Goal: Task Accomplishment & Management: Complete application form

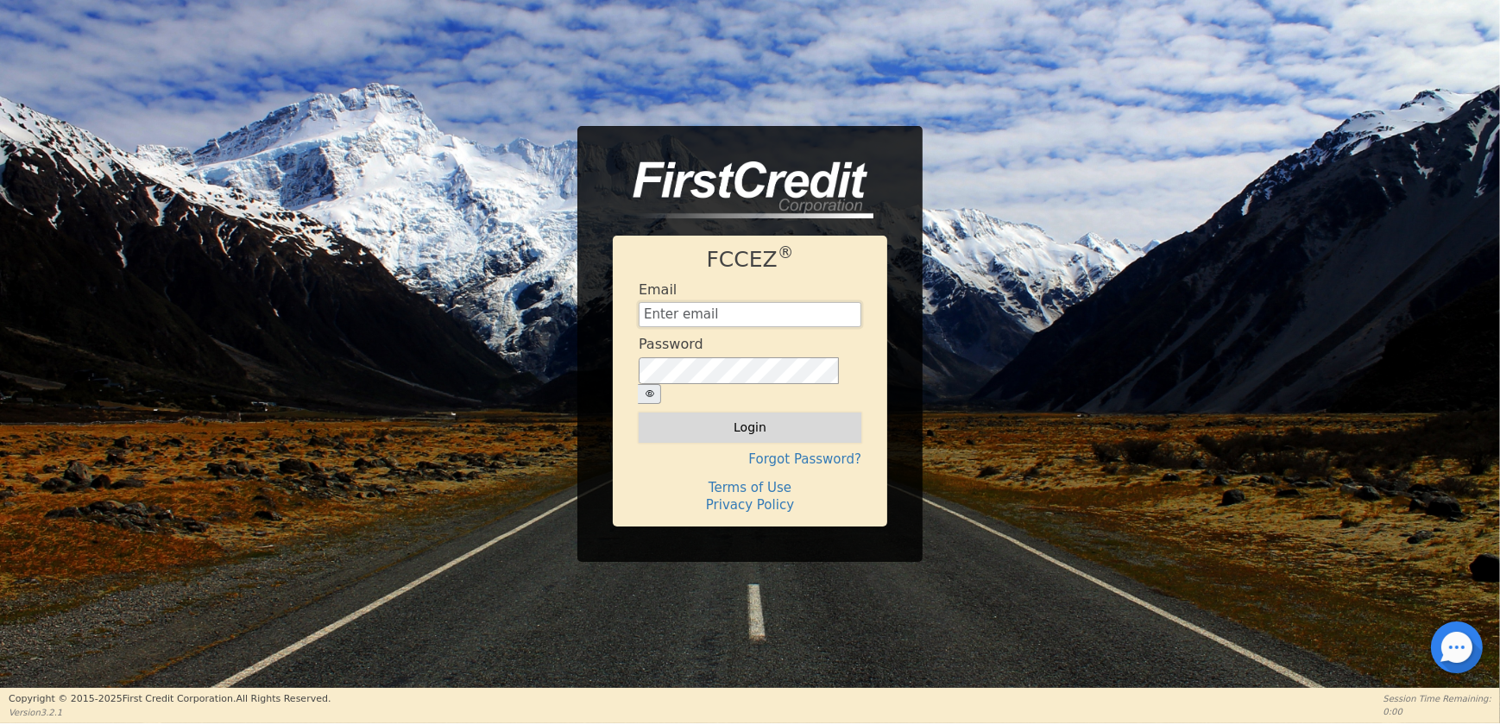
type input "[EMAIL_ADDRESS][DOMAIN_NAME]"
click at [656, 413] on button "Login" at bounding box center [750, 427] width 223 height 29
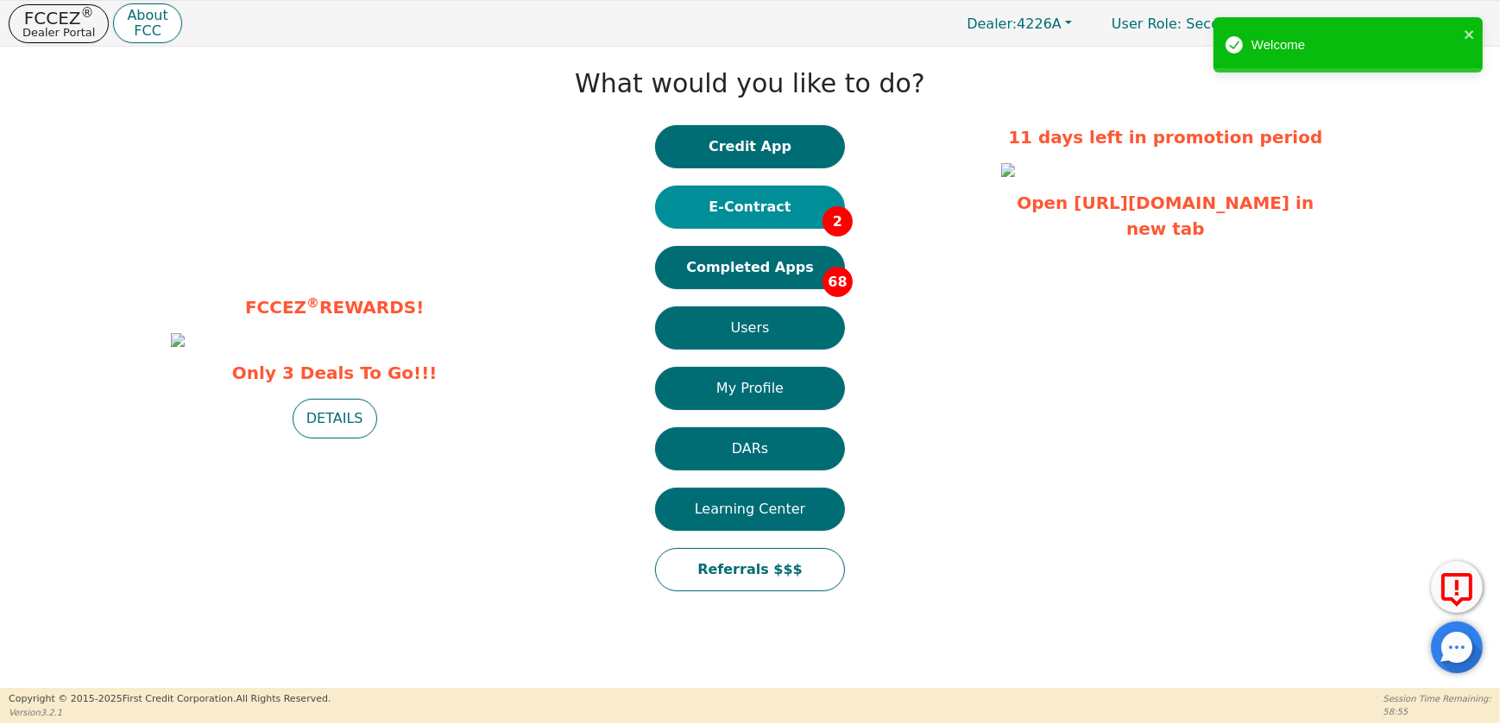
click at [748, 211] on button "E-Contract 2" at bounding box center [750, 207] width 190 height 43
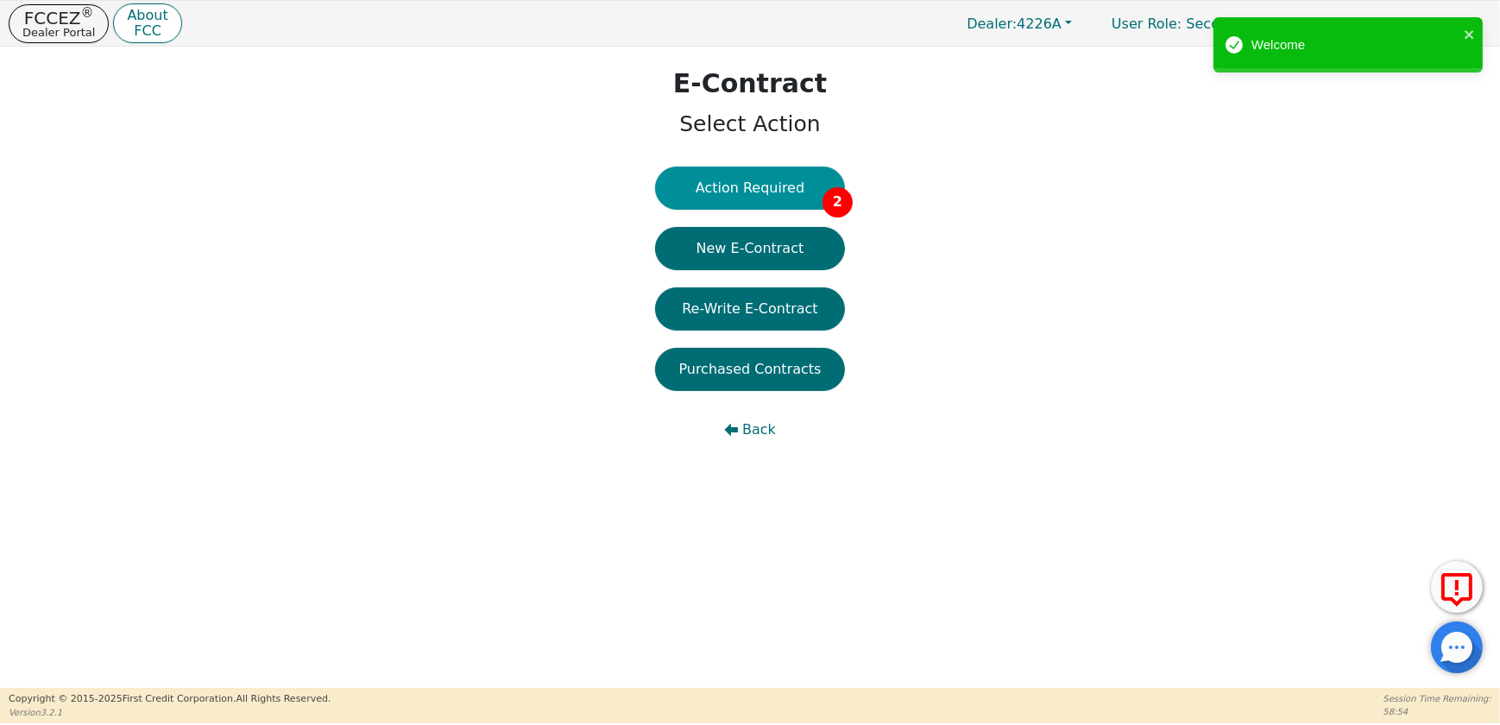
click at [746, 203] on button "Action Required 2" at bounding box center [750, 188] width 190 height 43
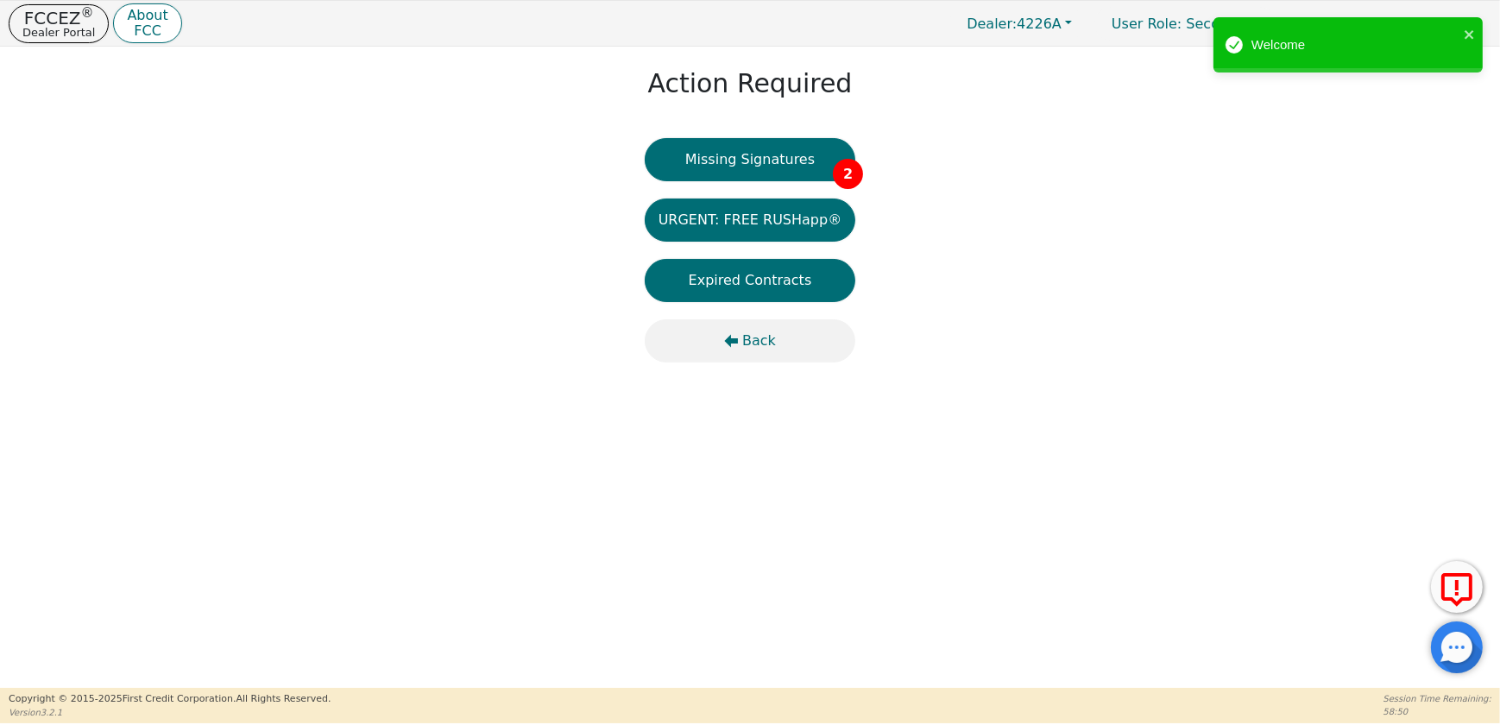
click at [751, 336] on span "Back" at bounding box center [759, 341] width 34 height 21
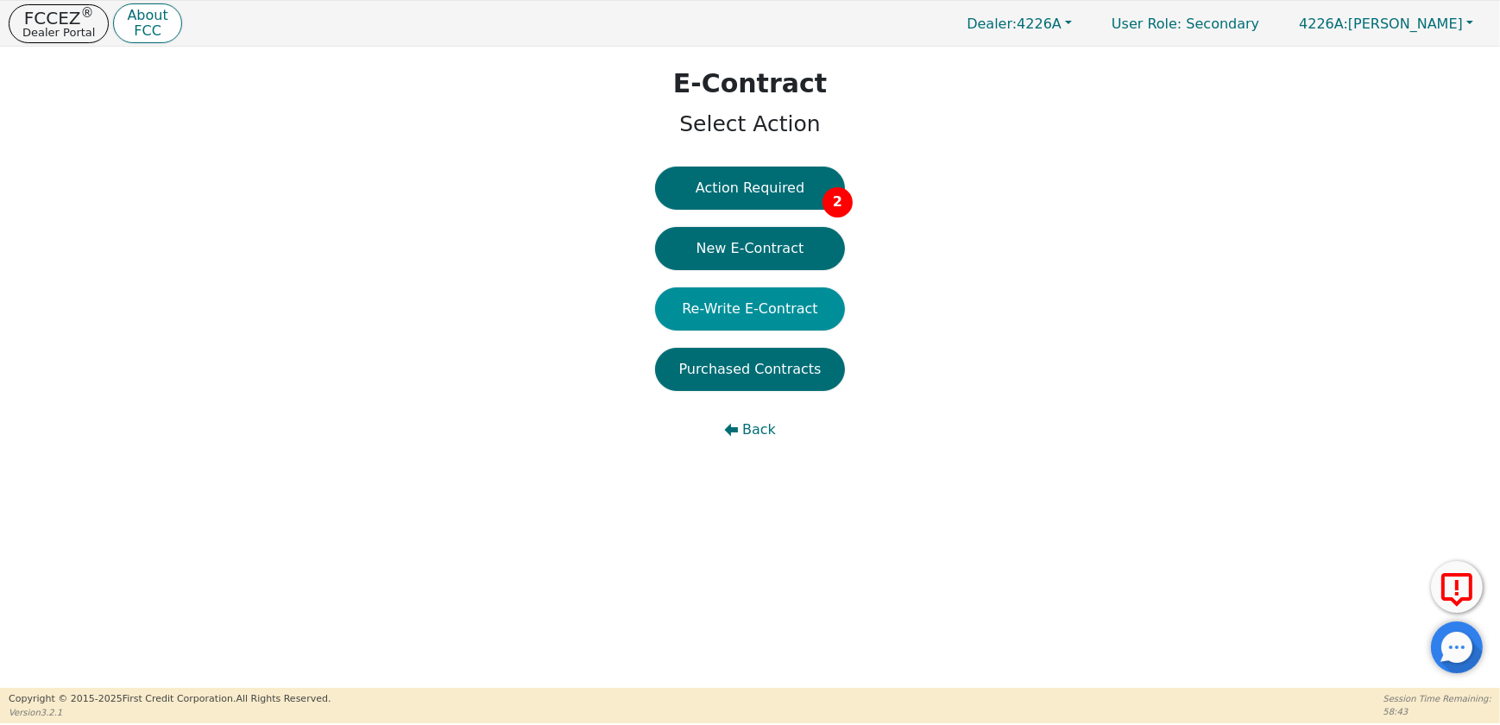
click at [755, 304] on button "Re-Write E-Contract" at bounding box center [750, 308] width 190 height 43
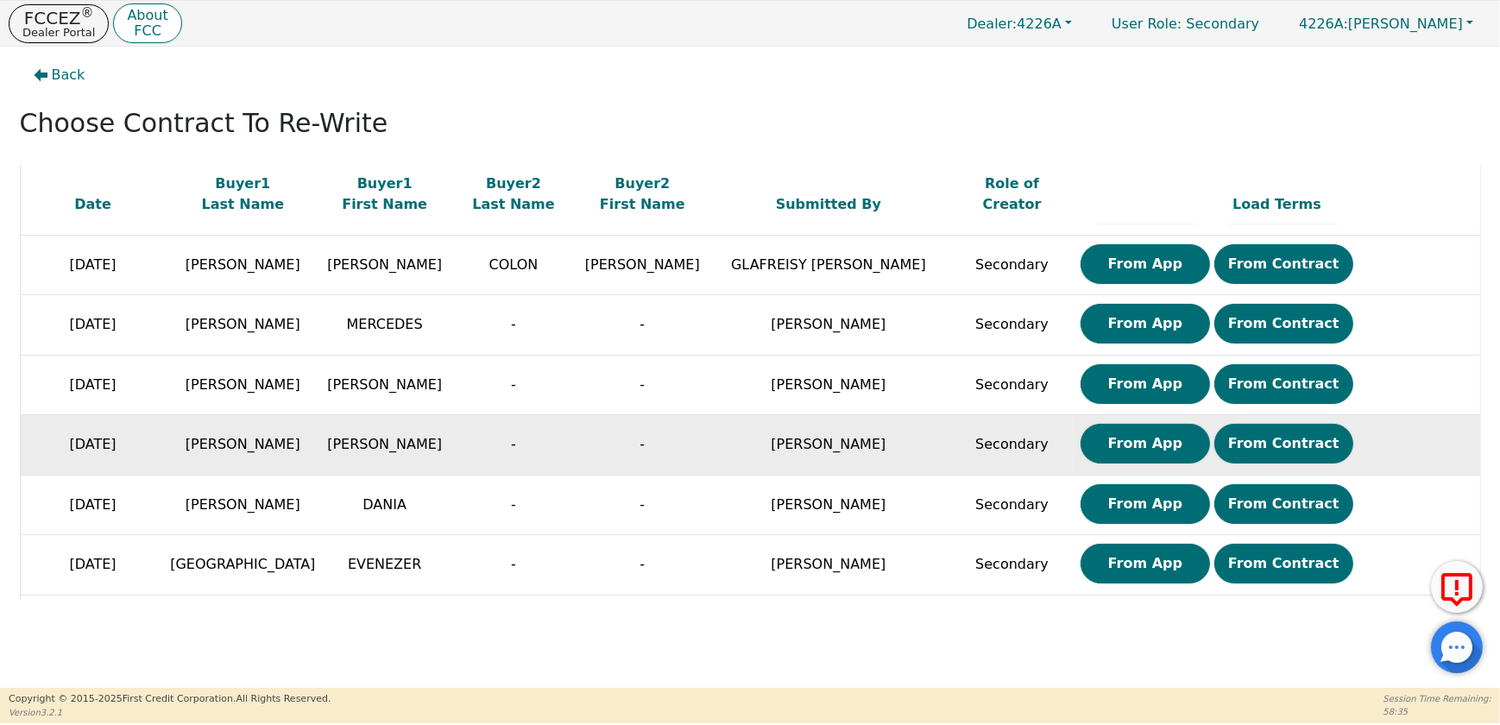
scroll to position [690, 0]
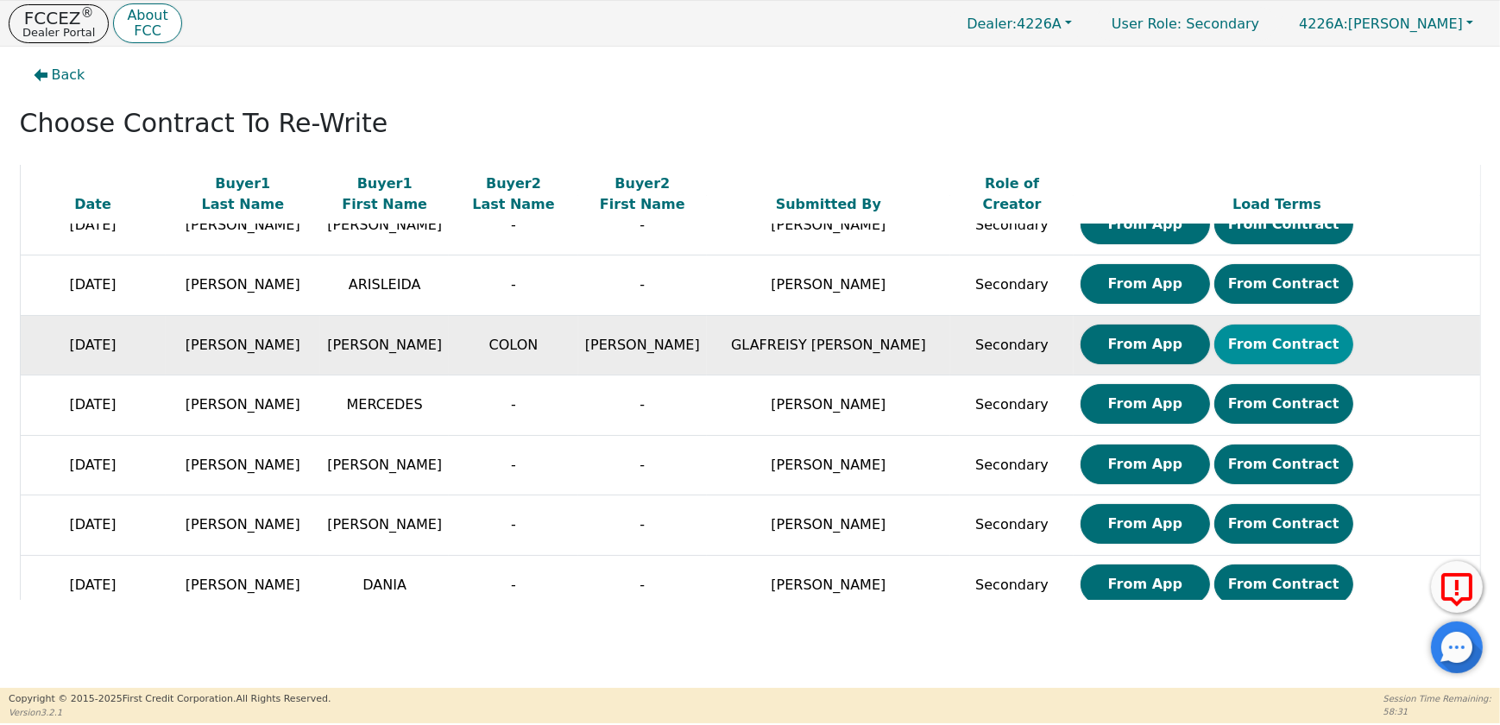
click at [1225, 339] on button "From Contract" at bounding box center [1283, 344] width 139 height 40
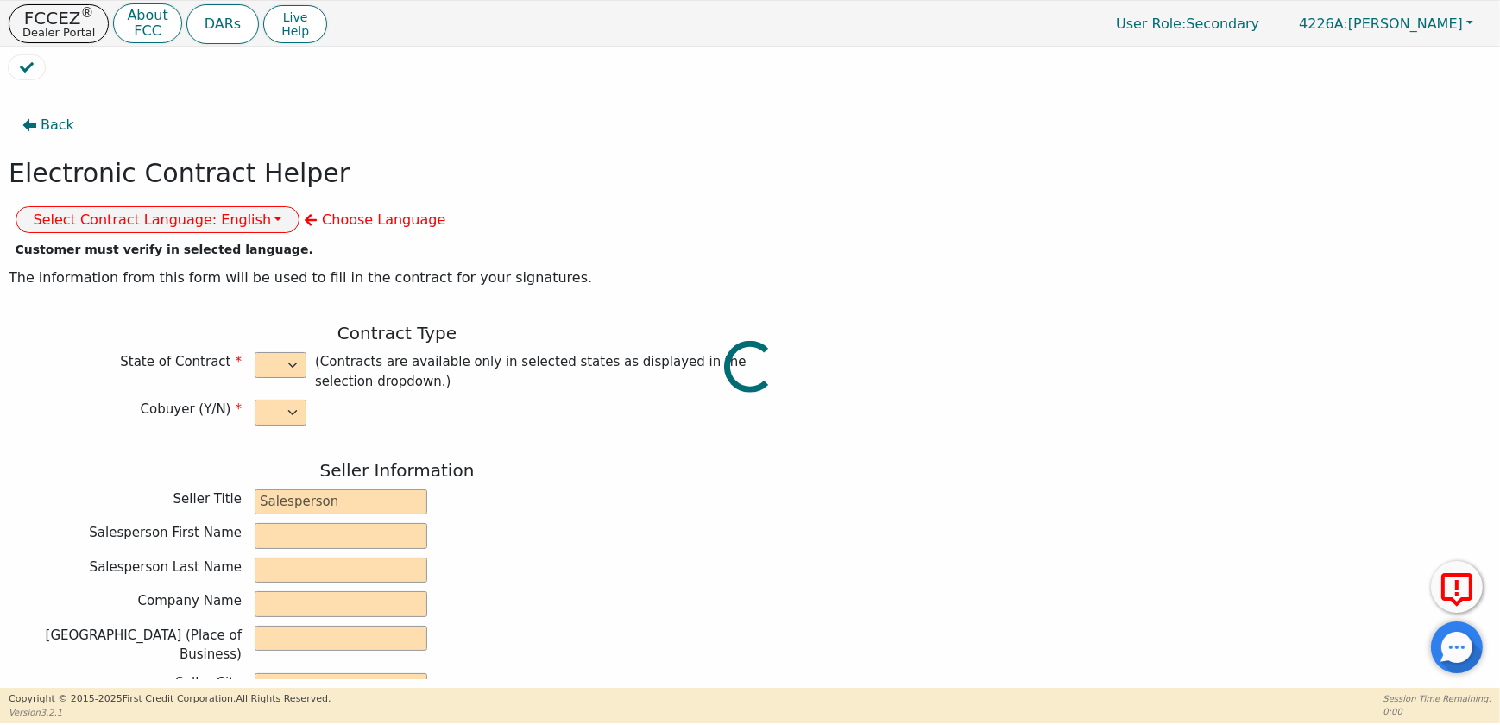
select select "y"
type input "CREDIT ANALYST"
type input "GLAFREISY"
type input "[PERSON_NAME]"
type input "DIAMOND PERFECT. DBA AQUAFEEL"
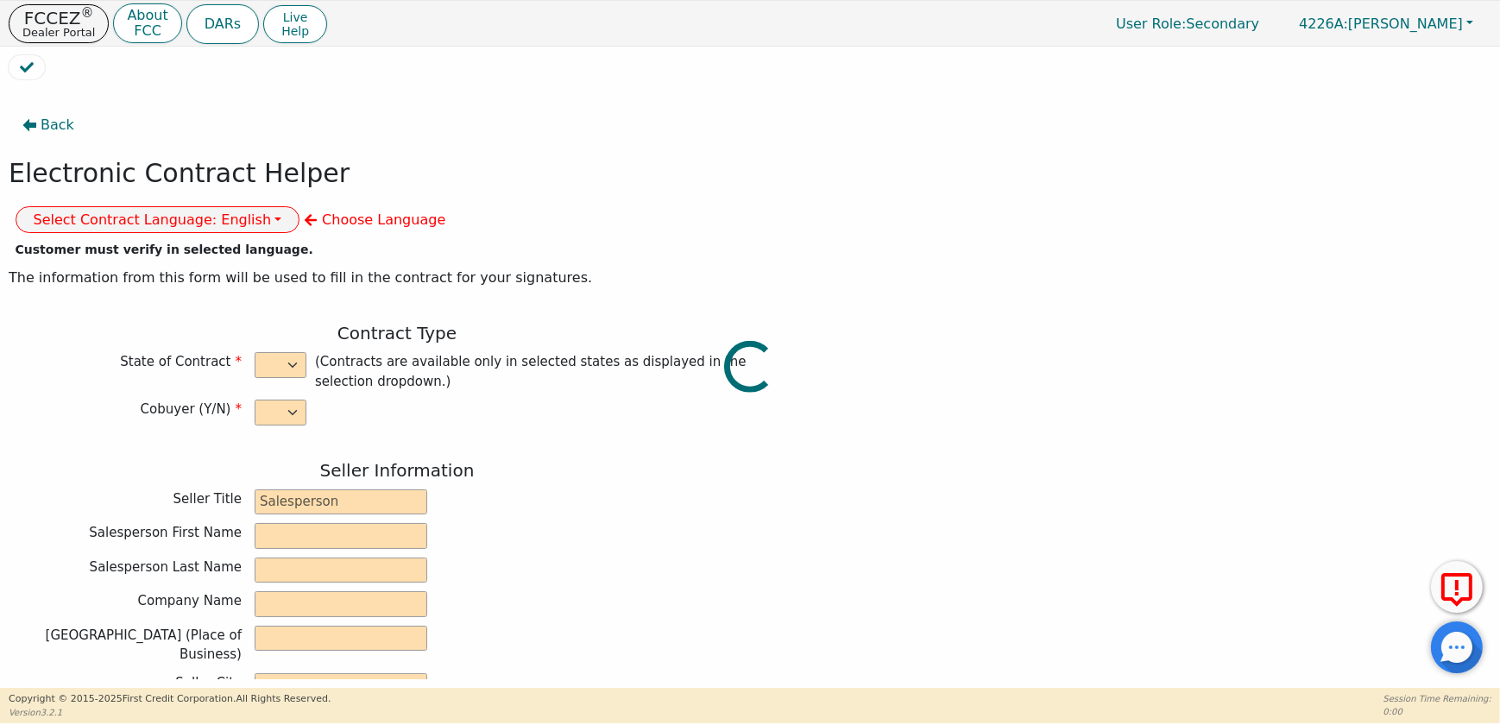
type input "[STREET_ADDRESS]"
type input "WAKE FOREST"
select select "NC"
type input "27587"
type input "WATER PURIFICATION SYSTEM"
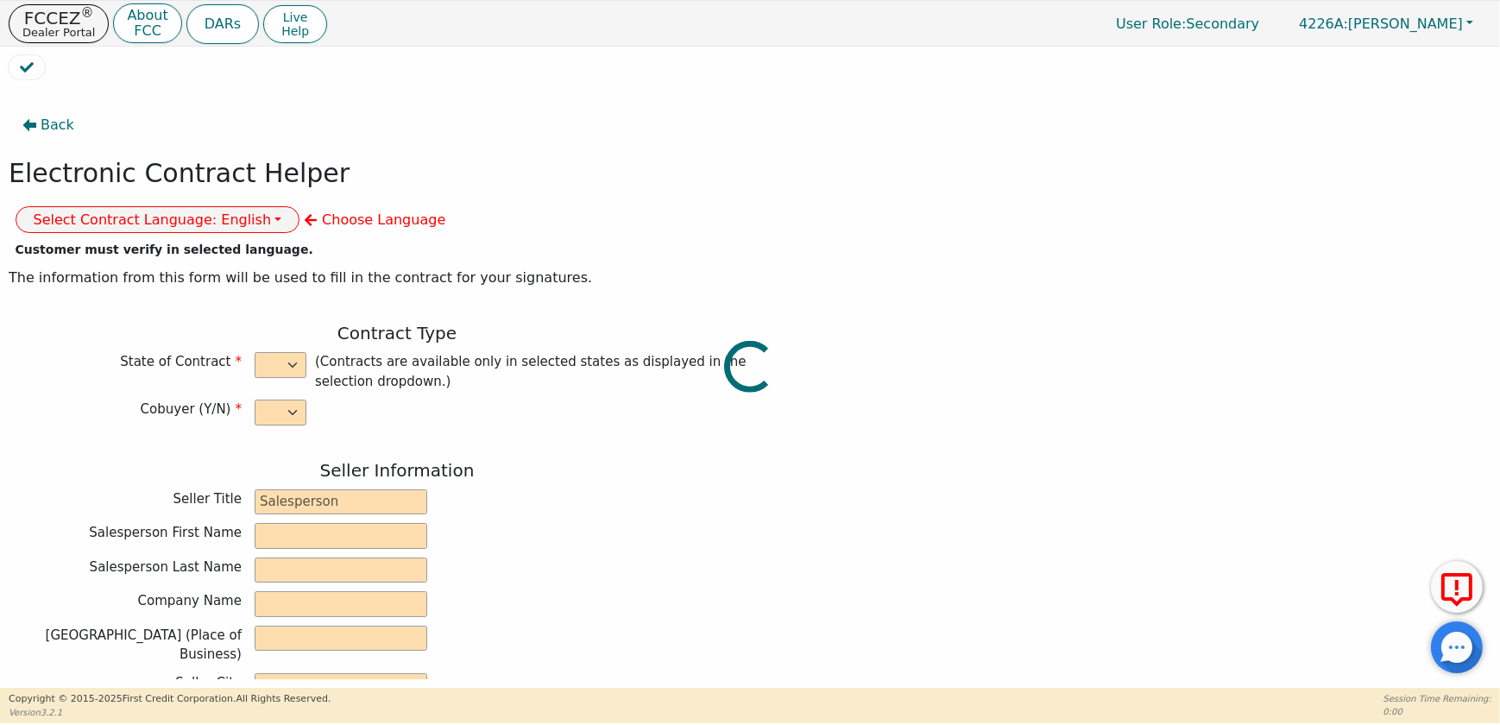
type input "AQUAFEEL SYSTEM"
type input "W525"
type input "[PERSON_NAME]"
type input "[PERSON_NAME][EMAIL_ADDRESS][DOMAIN_NAME]"
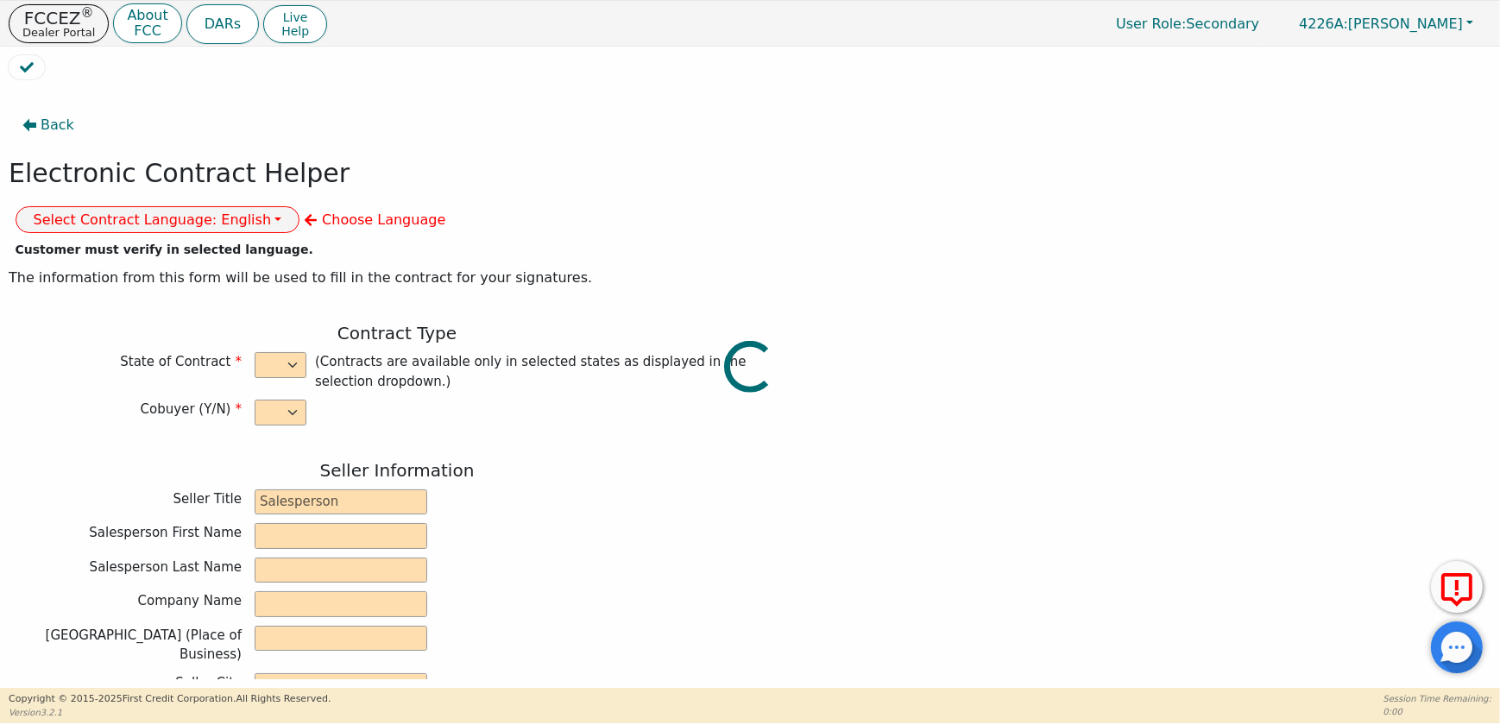
type input "[PERSON_NAME][EMAIL_ADDRESS][DOMAIN_NAME]"
type input "[PERSON_NAME]"
type input "COLON"
type input "[EMAIL_ADDRESS][DOMAIN_NAME]"
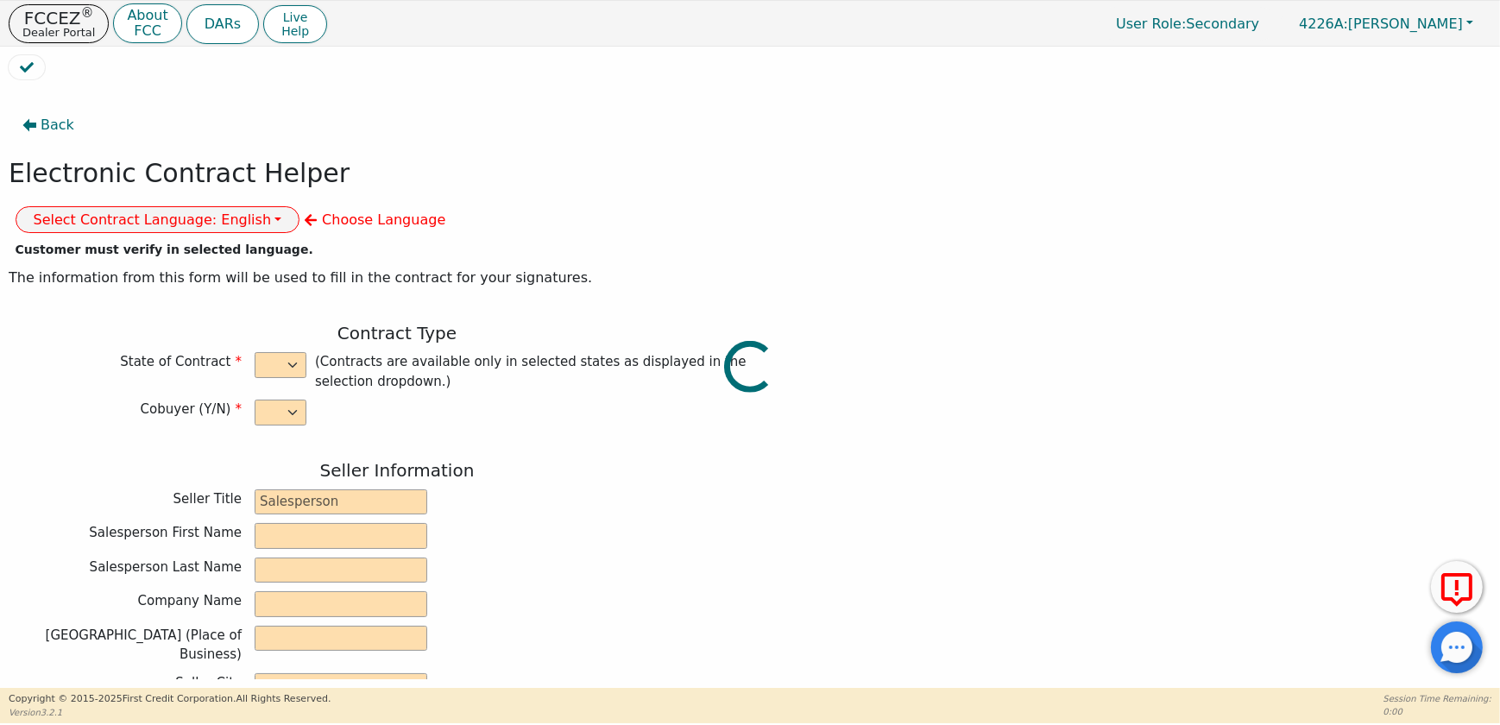
type input "[STREET_ADDRESS]"
type input "READING"
type input "BERKS"
select select "PA"
type input "19611"
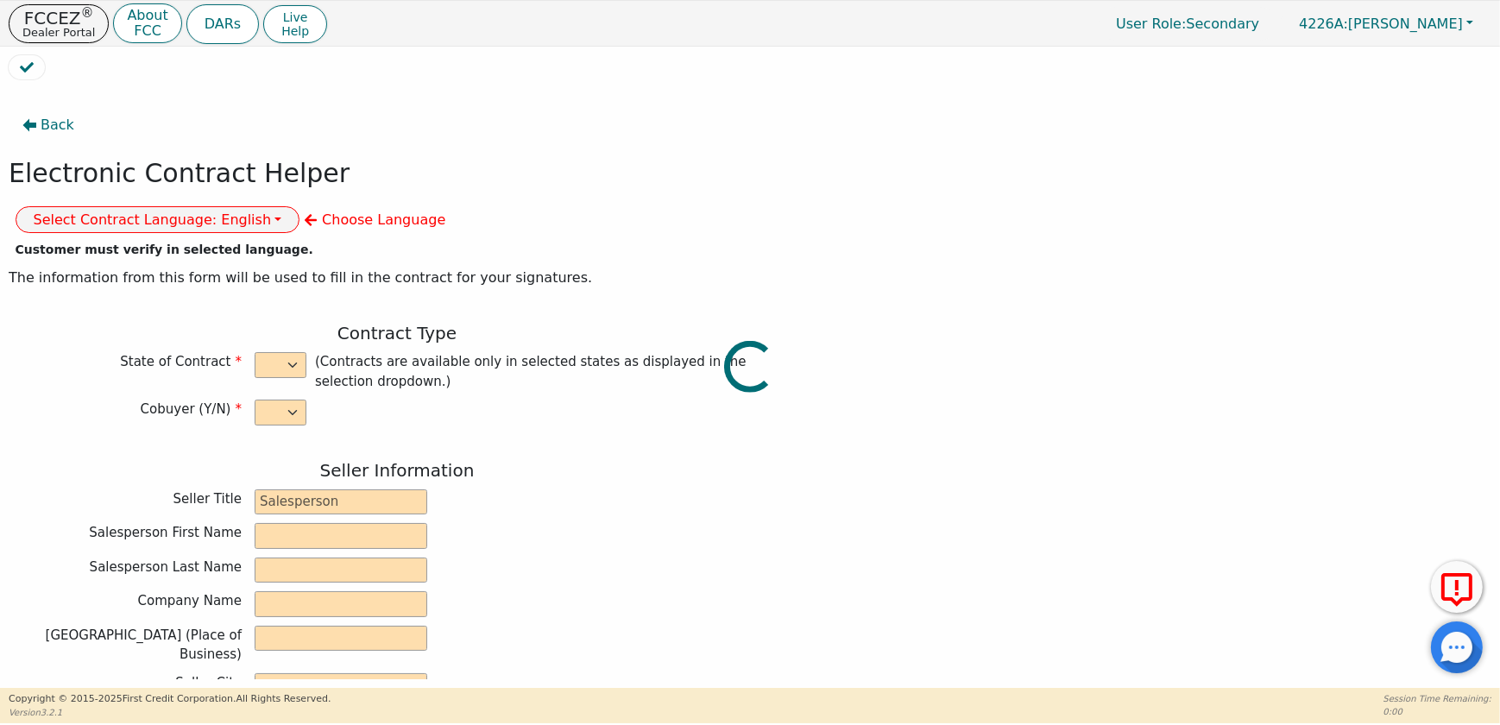
type input "[DATE]"
type input "10.99"
type input "[DATE]"
type input "72"
type input "0"
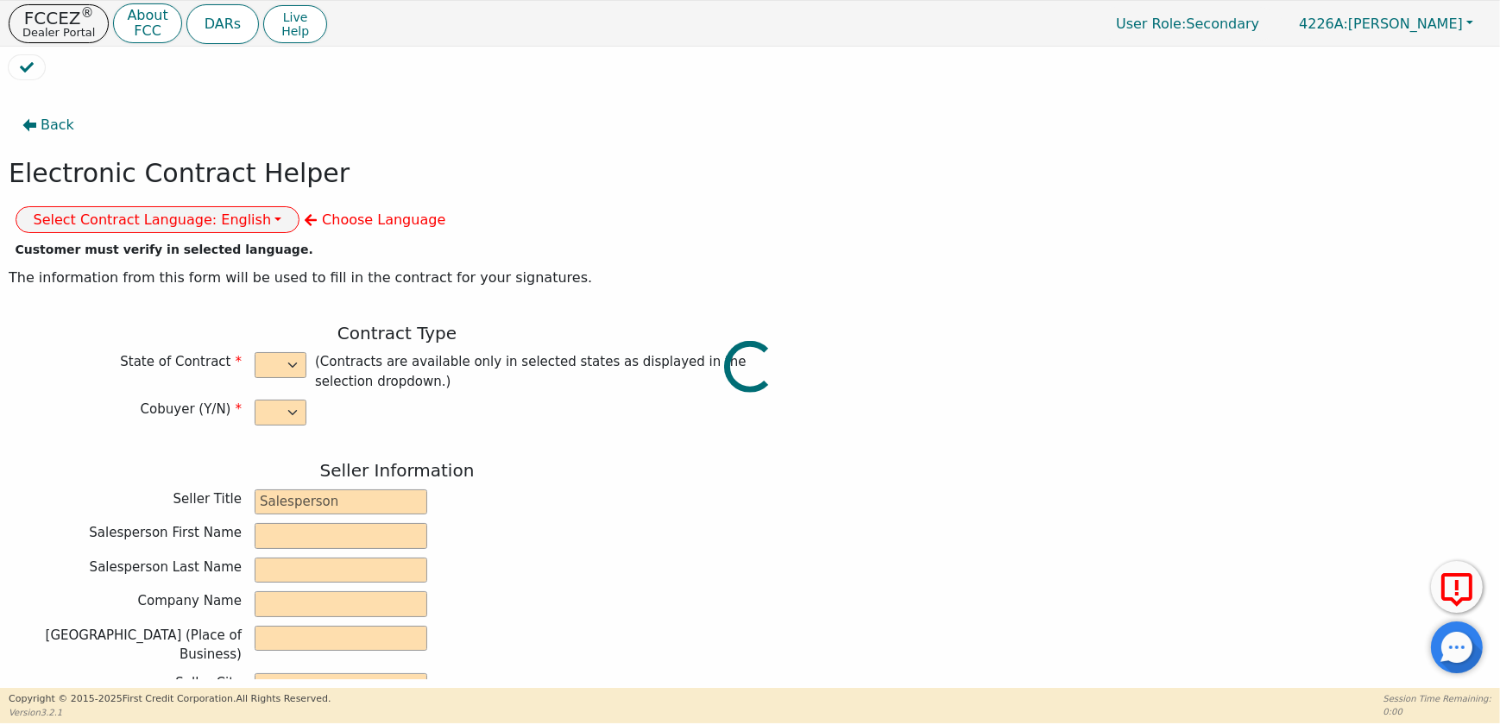
type input "8790.00"
type input "0.00"
type input "500.00"
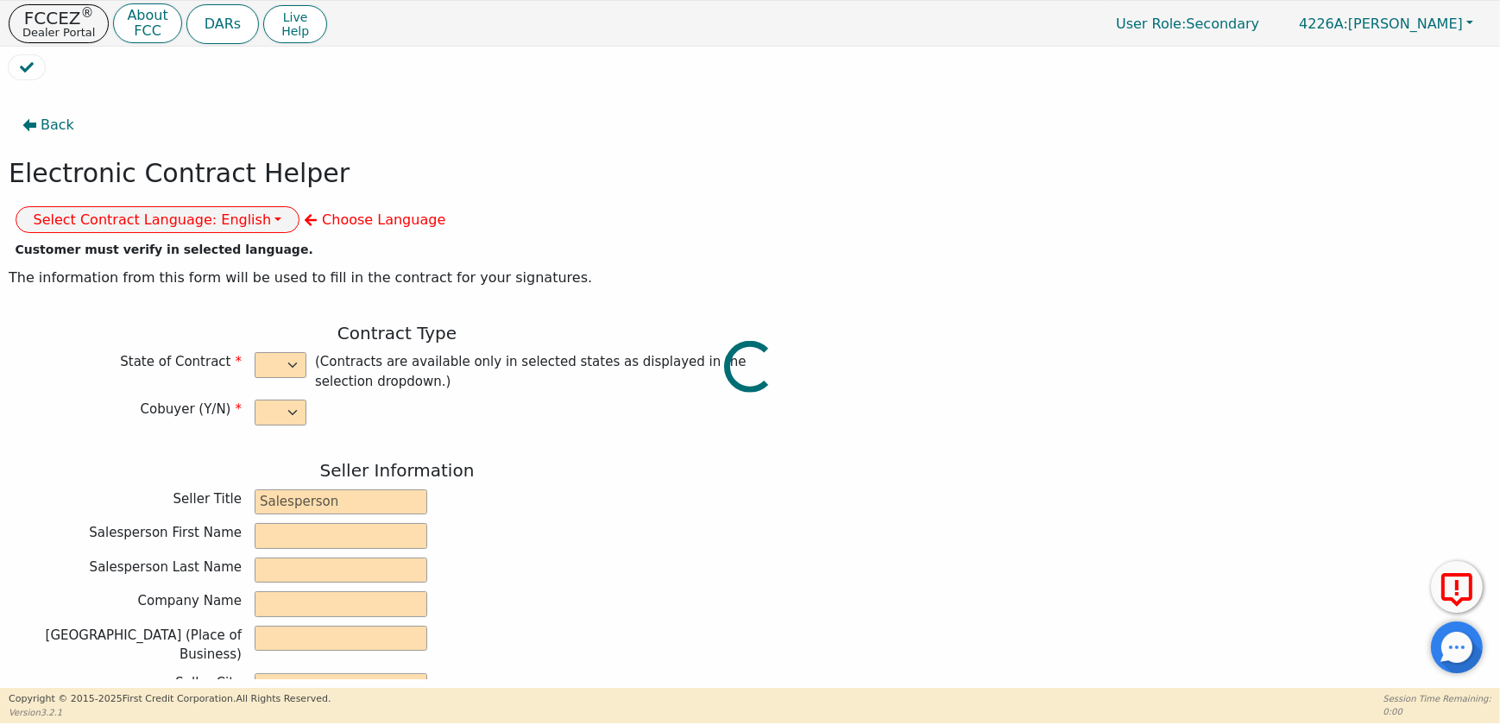
type input "8290.00"
type input "11306.88"
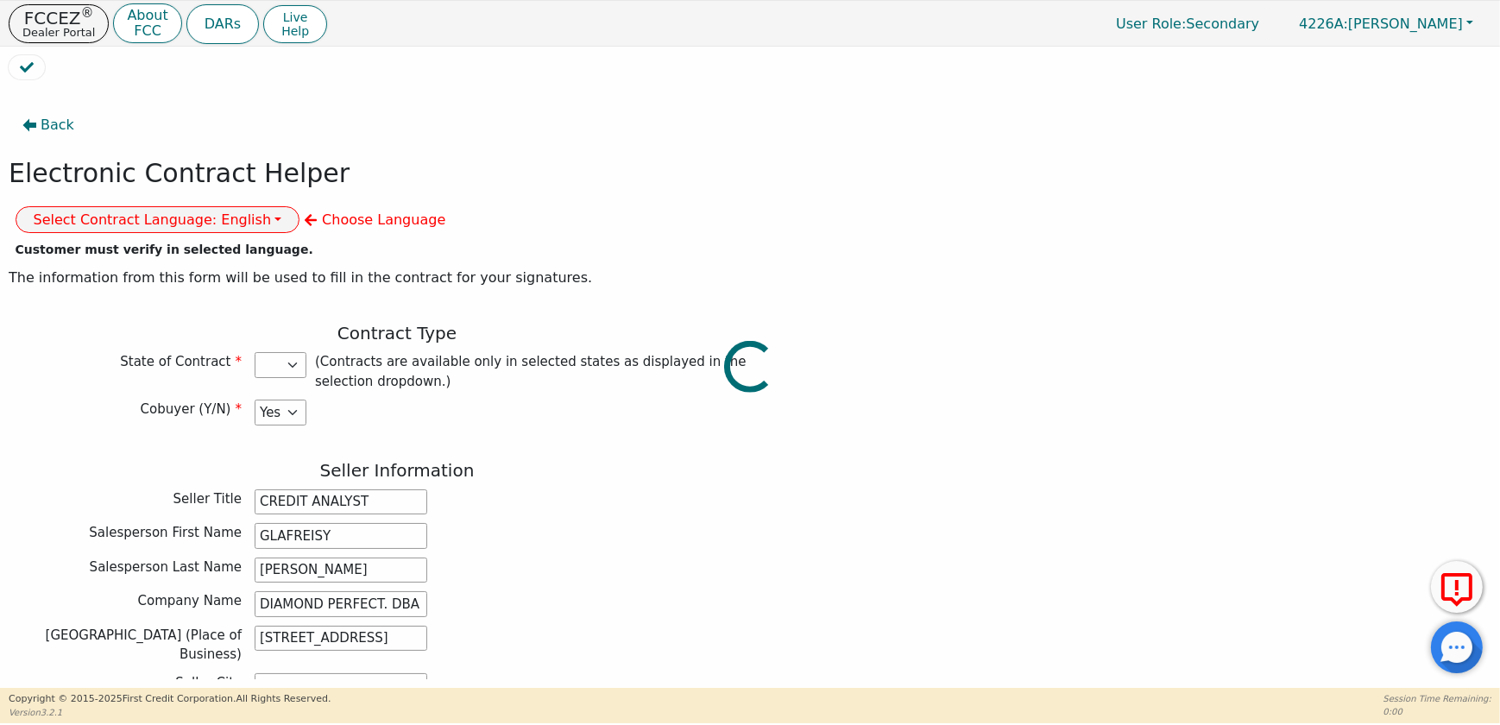
select select "PA"
click at [300, 206] on button "Select Contract Language: English" at bounding box center [158, 219] width 285 height 27
click at [153, 246] on link "English" at bounding box center [84, 257] width 136 height 23
click at [300, 206] on button "Select Contract Language: English" at bounding box center [158, 219] width 285 height 27
click at [153, 269] on link "Spanish" at bounding box center [84, 280] width 136 height 23
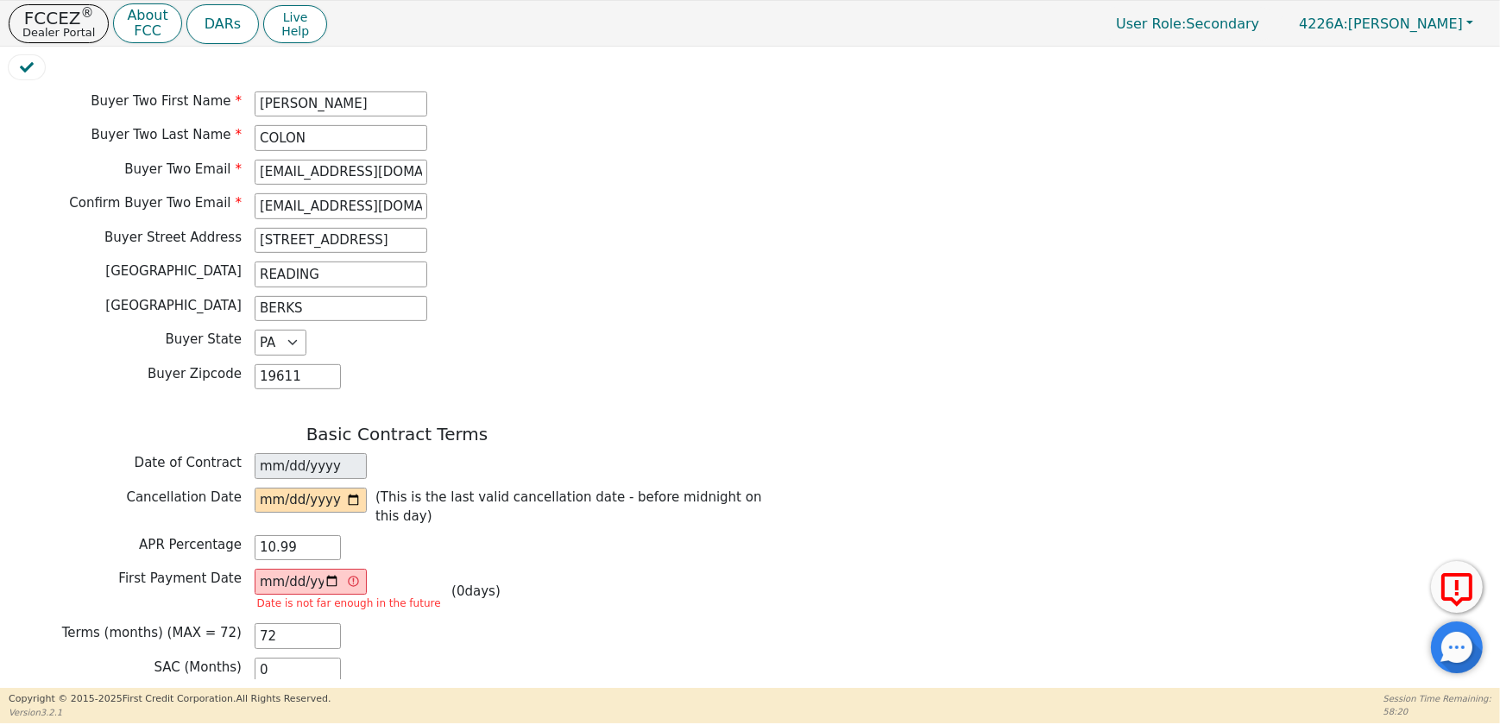
scroll to position [1098, 0]
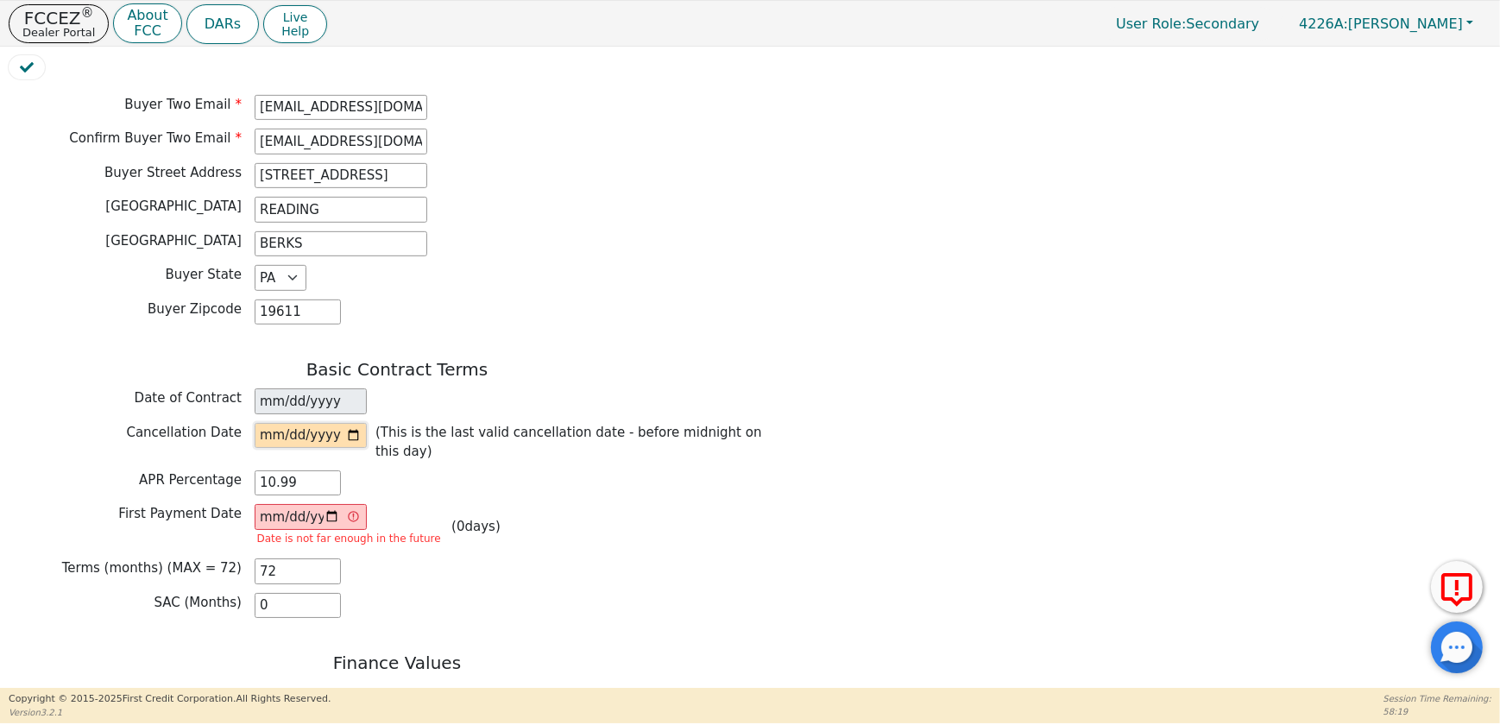
click at [356, 423] on input "date" at bounding box center [311, 436] width 112 height 26
click at [347, 423] on input "date" at bounding box center [311, 436] width 112 height 26
click at [348, 423] on input "date" at bounding box center [311, 436] width 112 height 26
type input "[DATE]"
click at [331, 504] on input "[DATE]" at bounding box center [311, 517] width 112 height 26
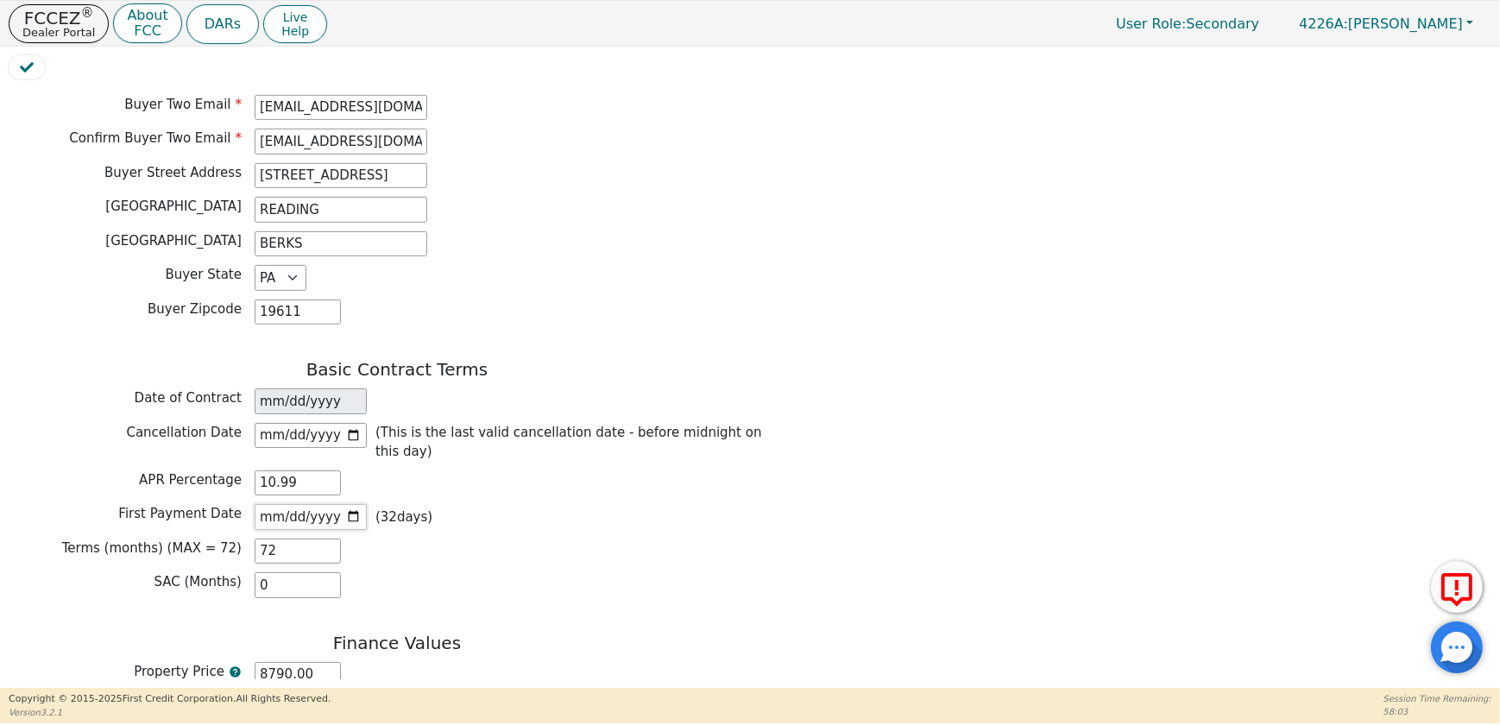
click at [353, 504] on input "[DATE]" at bounding box center [311, 517] width 112 height 26
type input "[DATE]"
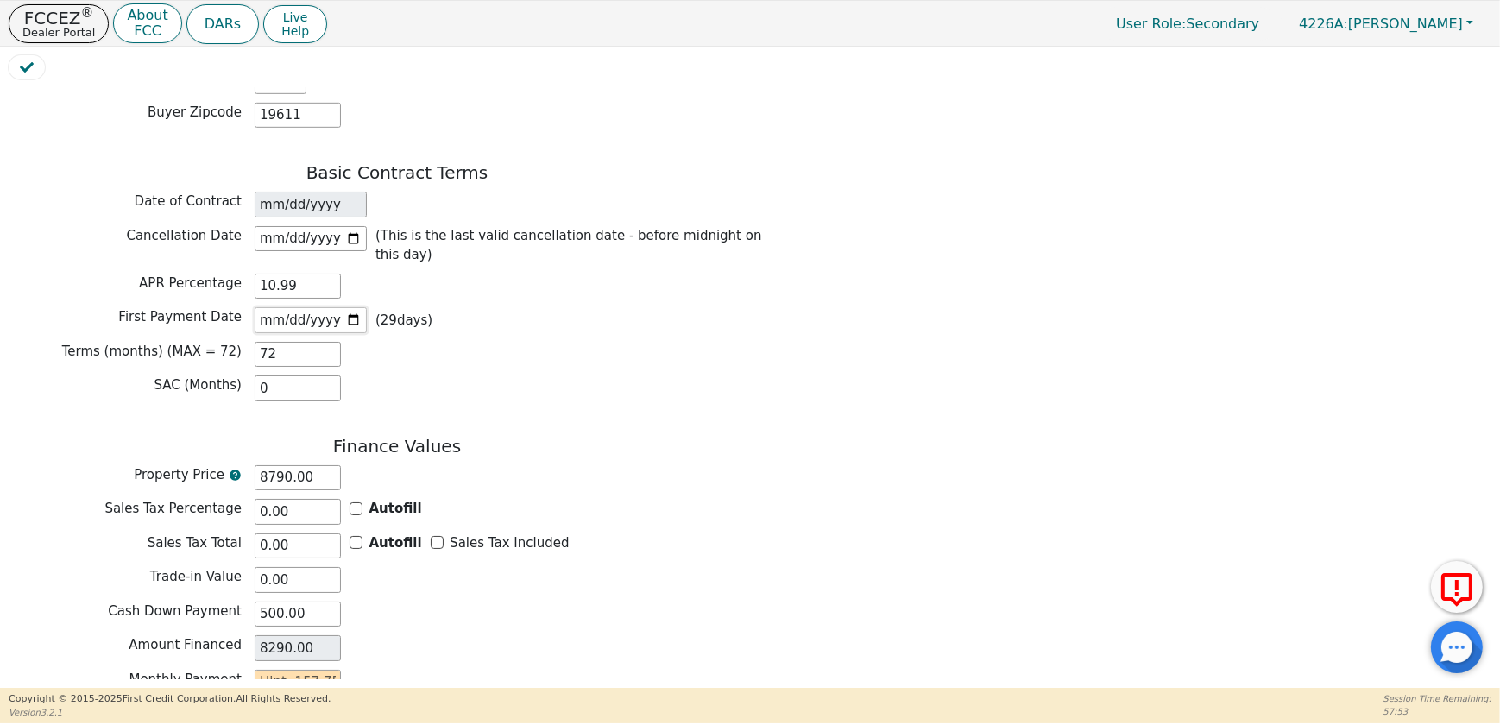
scroll to position [1333, 0]
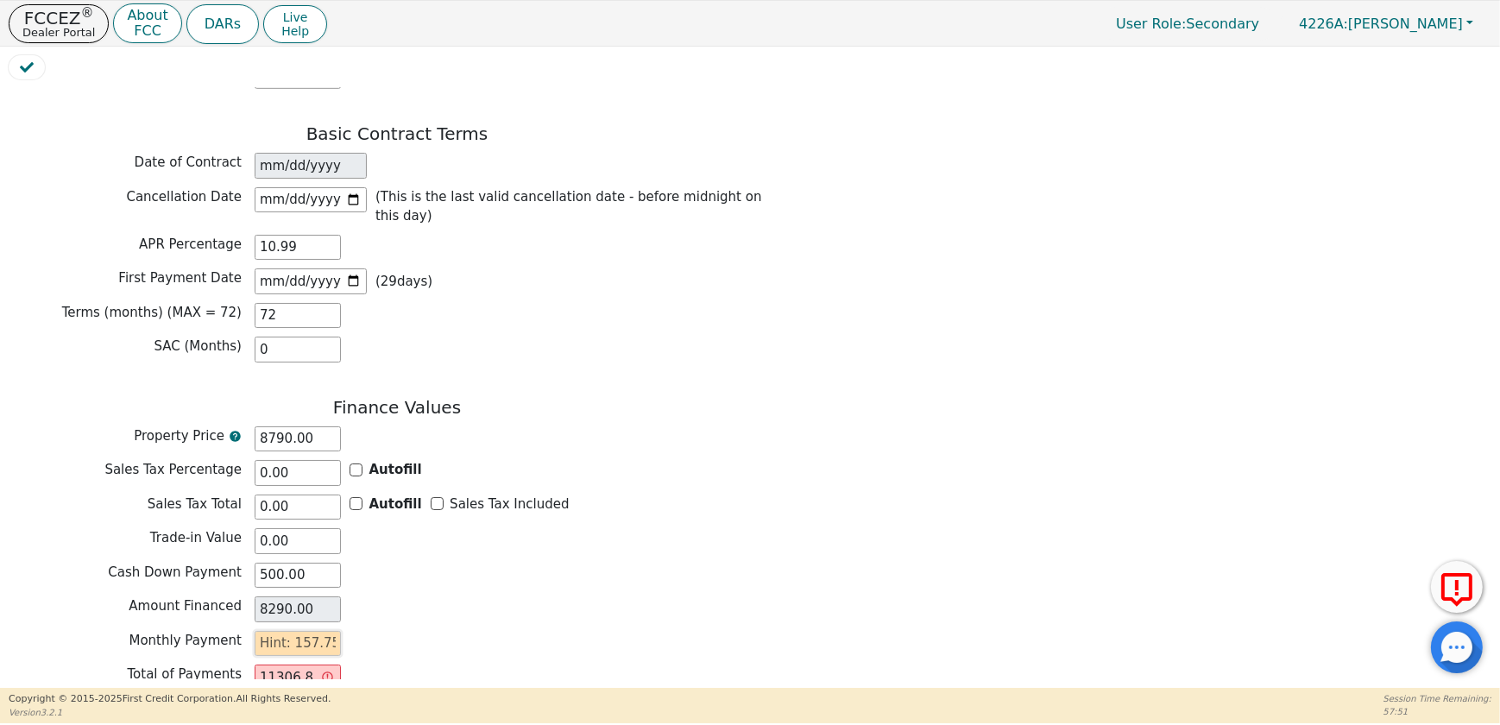
click at [319, 631] on input "text" at bounding box center [298, 644] width 86 height 26
type input "5"
type input "360.00"
type input "0.00"
type input "1"
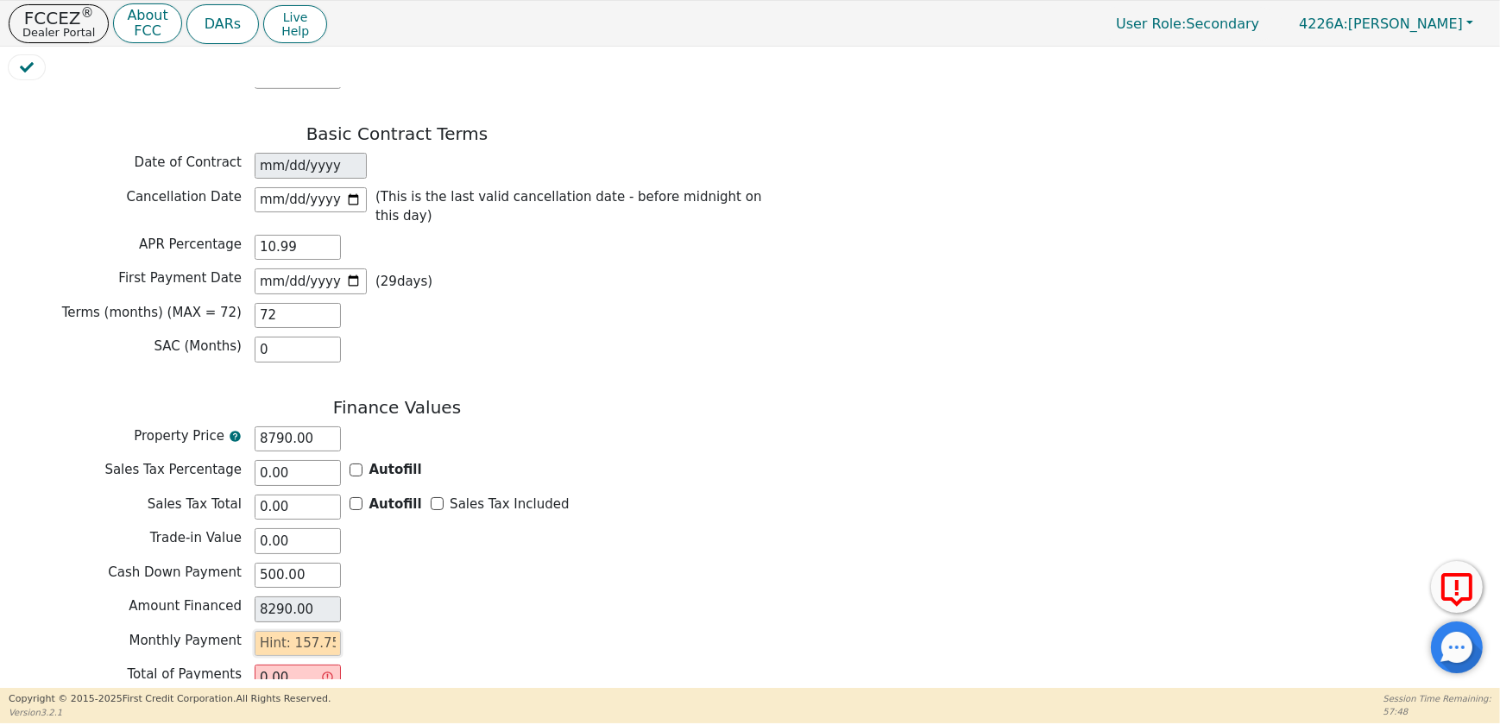
type input "72.00"
type input "15"
type input "1080.00"
type input "157"
type input "11304.00"
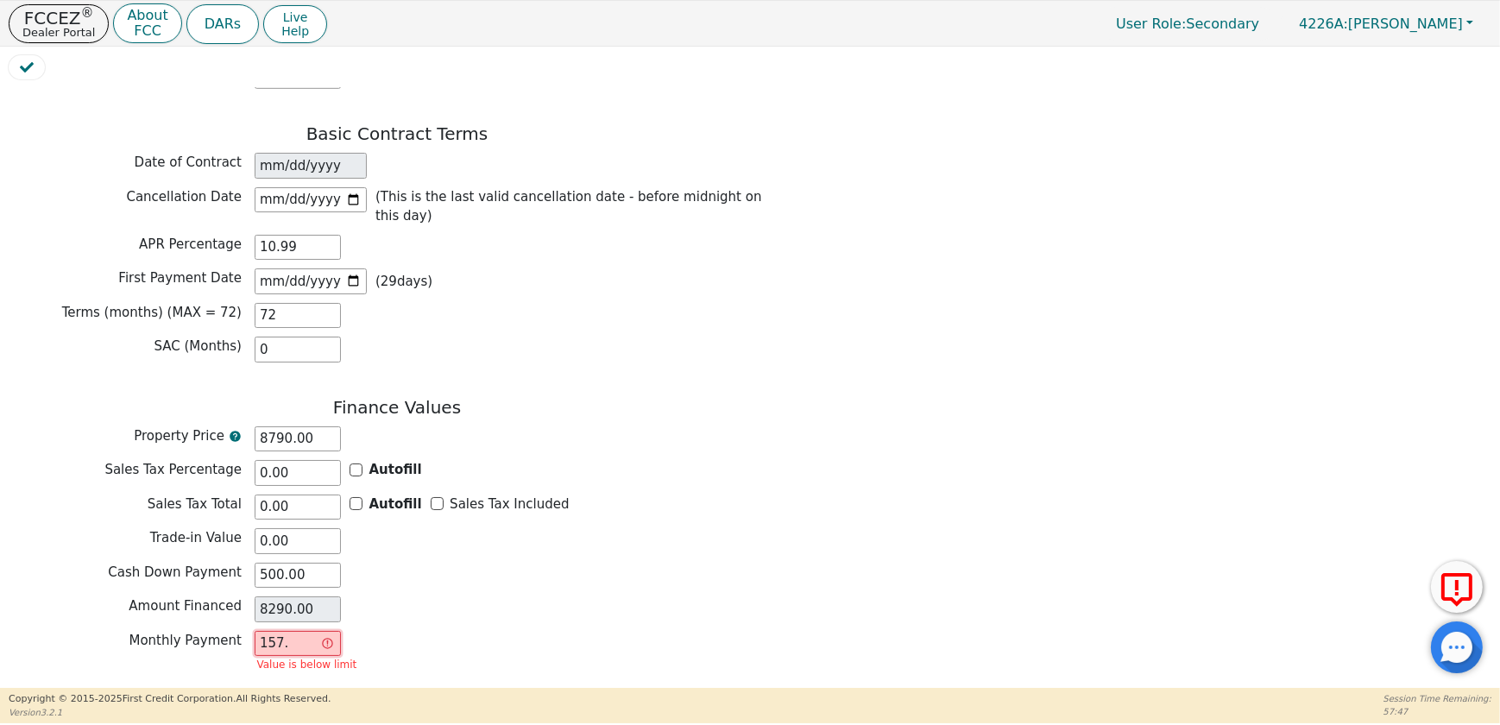
type input "157.5"
type input "11340.00"
type input "157.55"
type input "11343.60"
type input "157.55"
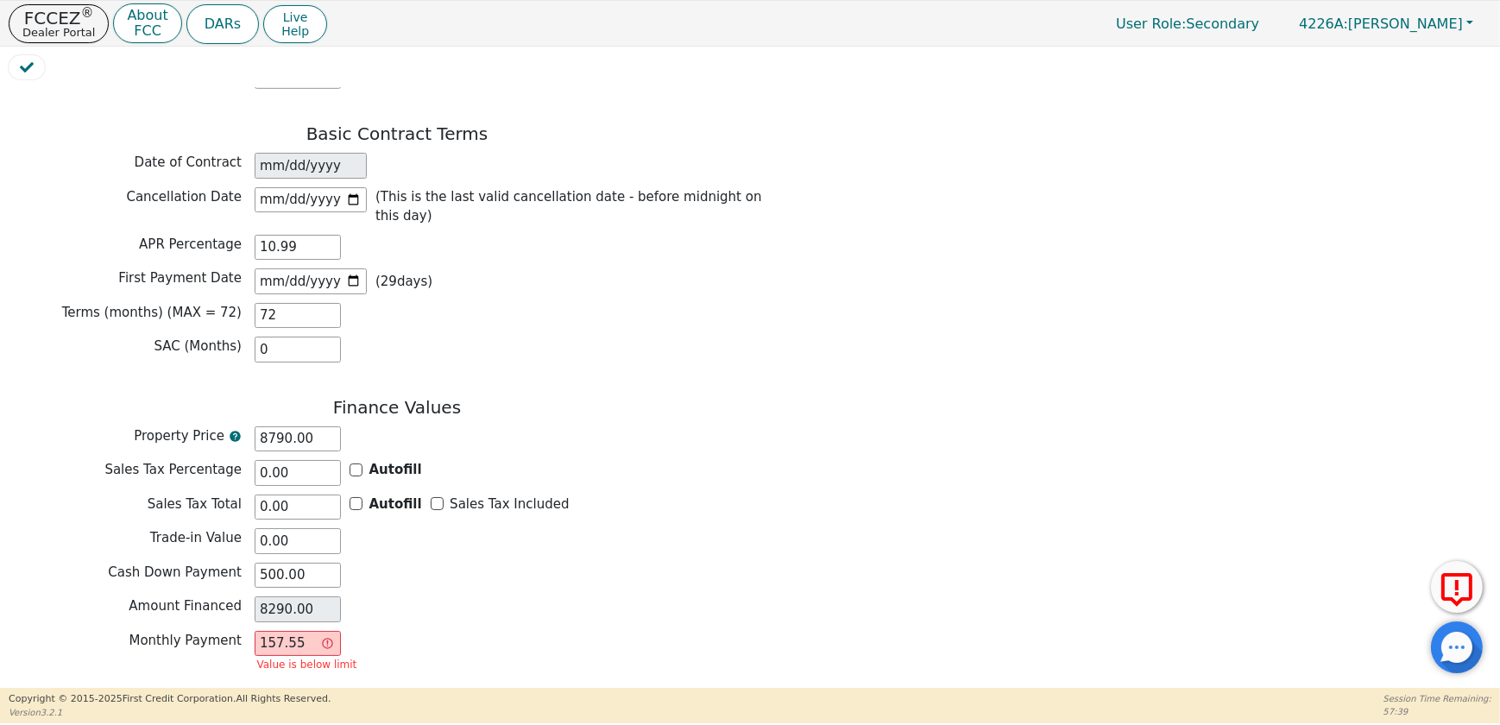
click at [421, 631] on div "Monthly Payment 157.55 Value is below limit" at bounding box center [397, 654] width 777 height 46
drag, startPoint x: 298, startPoint y: 584, endPoint x: 189, endPoint y: 587, distance: 108.8
click at [189, 631] on div "Monthly Payment 157.55 Value is below limit" at bounding box center [397, 654] width 777 height 46
type input "0.00"
type input "1"
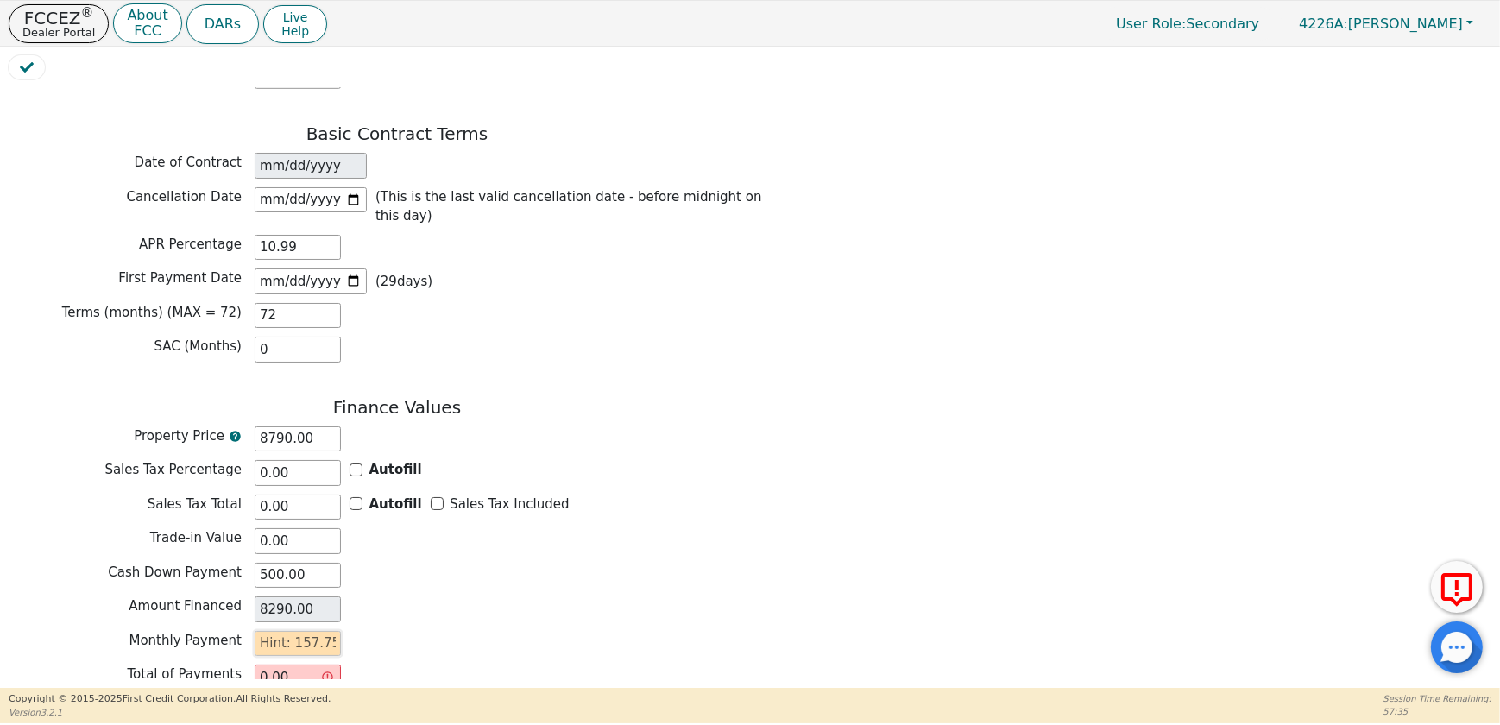
type input "72.00"
type input "15"
type input "1080.00"
type input "157"
type input "11304.00"
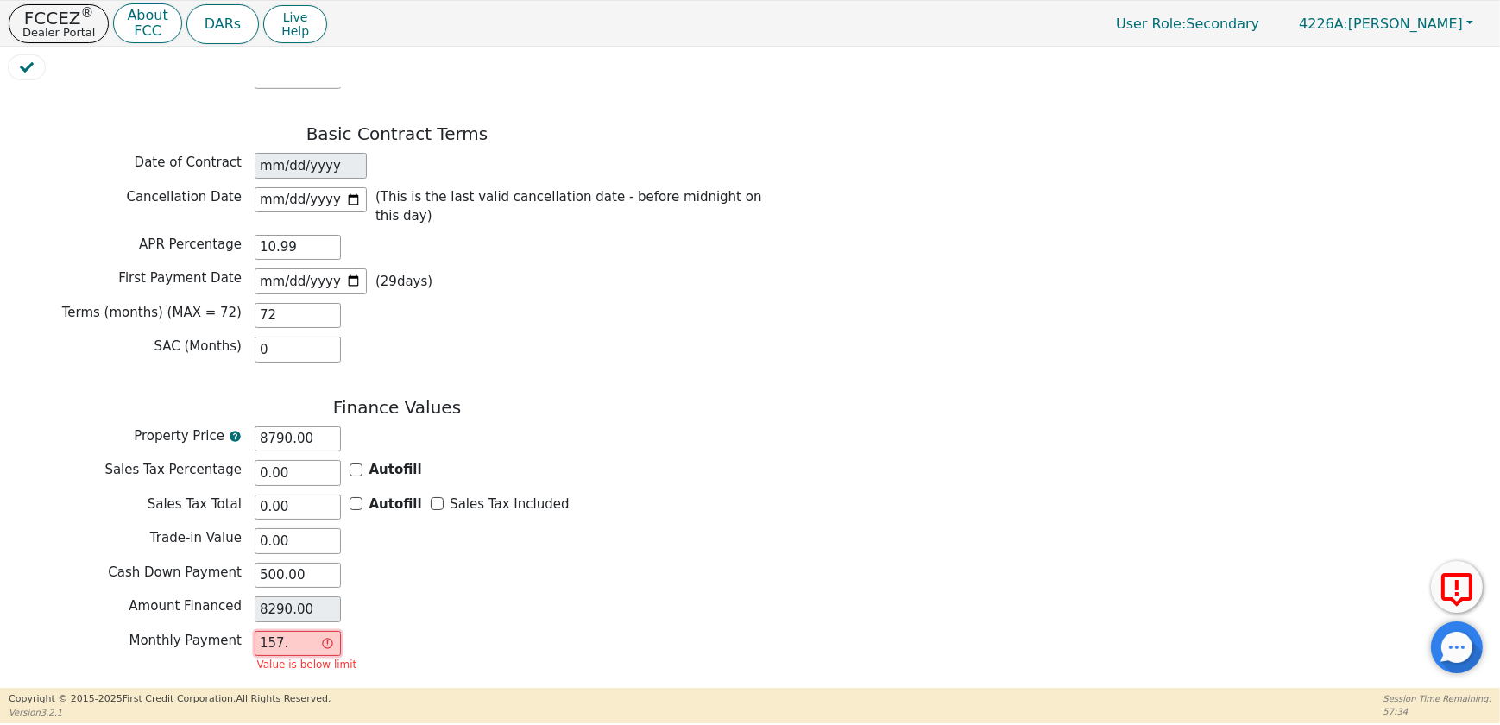
type input "157.7"
type input "11354.40"
type input "157.75"
type input "11358.00"
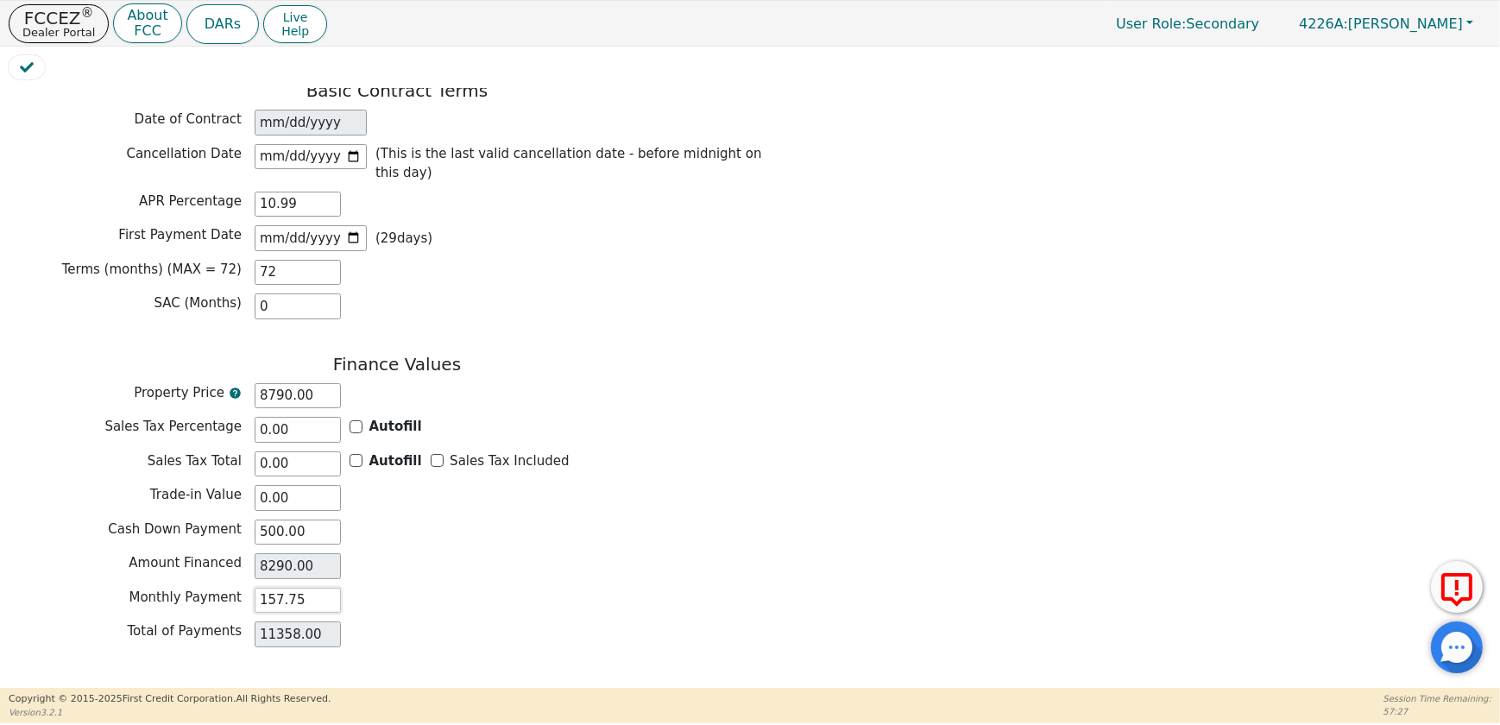
type input "157.75"
click at [119, 682] on button "Review & Begin Contract" at bounding box center [108, 702] width 199 height 40
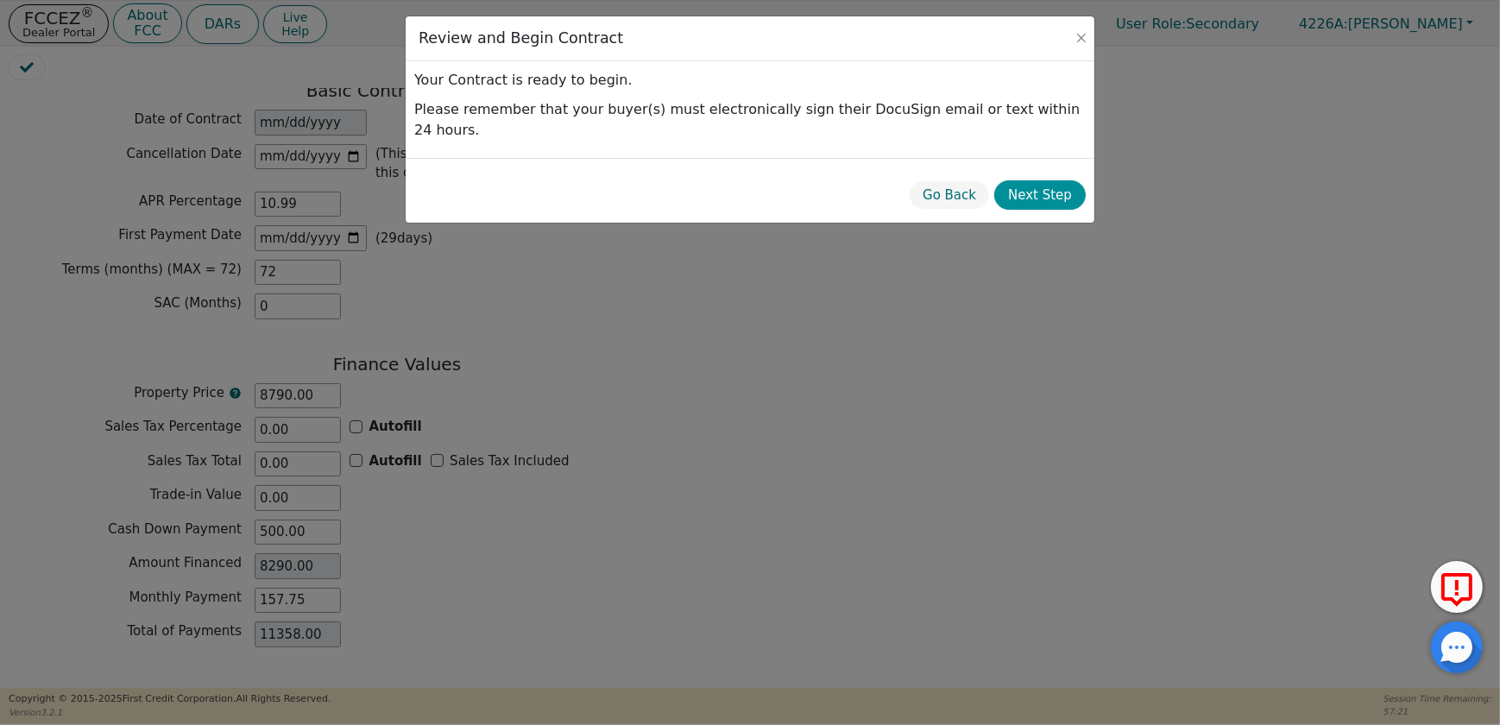
click at [1069, 180] on button "Next Step" at bounding box center [1039, 195] width 91 height 30
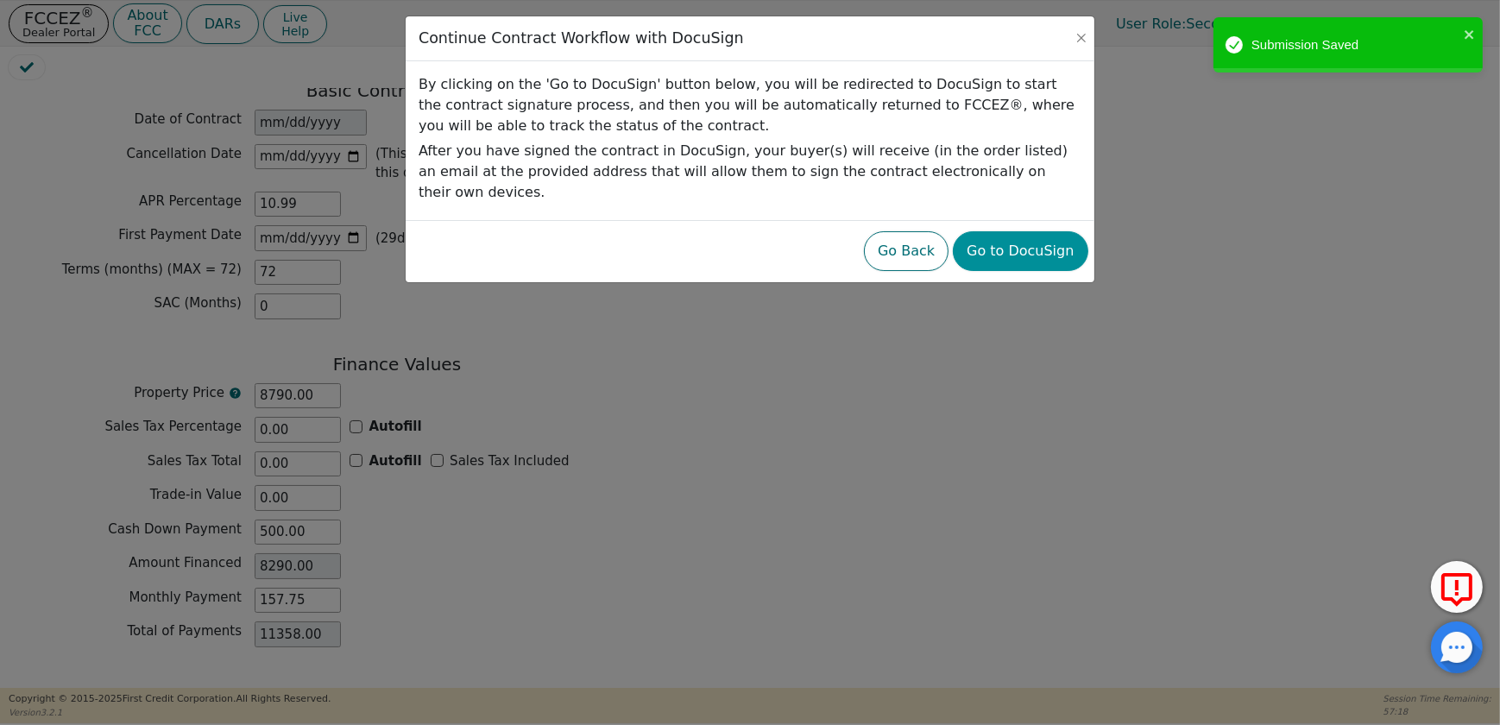
click at [1043, 231] on button "Go to DocuSign" at bounding box center [1020, 251] width 135 height 40
